Goal: Task Accomplishment & Management: Use online tool/utility

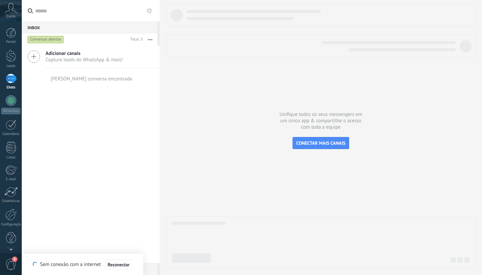
click at [152, 182] on div "Adicionar canais Capture leads do WhatsApp & mais! Nenhuma conversa encontrada" at bounding box center [91, 154] width 138 height 217
click at [207, 123] on div at bounding box center [320, 135] width 309 height 265
click at [123, 267] on span "Reconectar" at bounding box center [119, 264] width 22 height 5
click at [11, 33] on div at bounding box center [11, 33] width 10 height 10
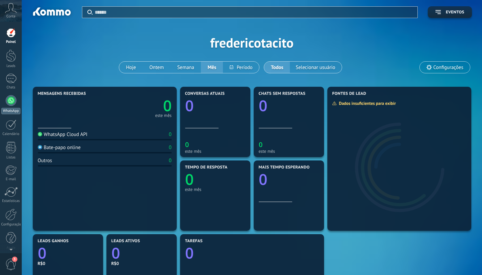
click at [11, 101] on div at bounding box center [11, 100] width 11 height 11
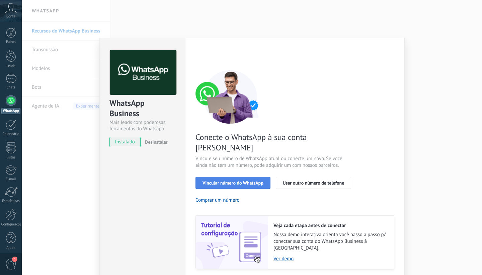
click at [225, 180] on span "Vincular número do WhatsApp" at bounding box center [233, 182] width 61 height 5
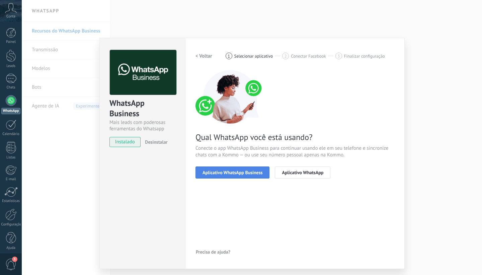
click at [220, 170] on span "Aplicativo WhatsApp Business" at bounding box center [233, 172] width 60 height 5
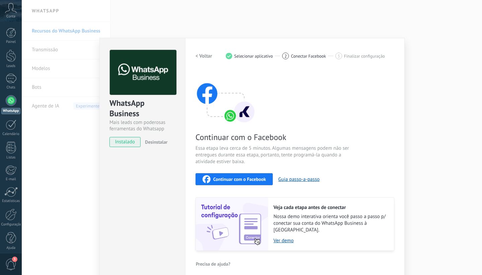
click at [220, 180] on span "Continuar com o Facebook" at bounding box center [239, 179] width 53 height 5
